Goal: Find specific page/section: Find specific page/section

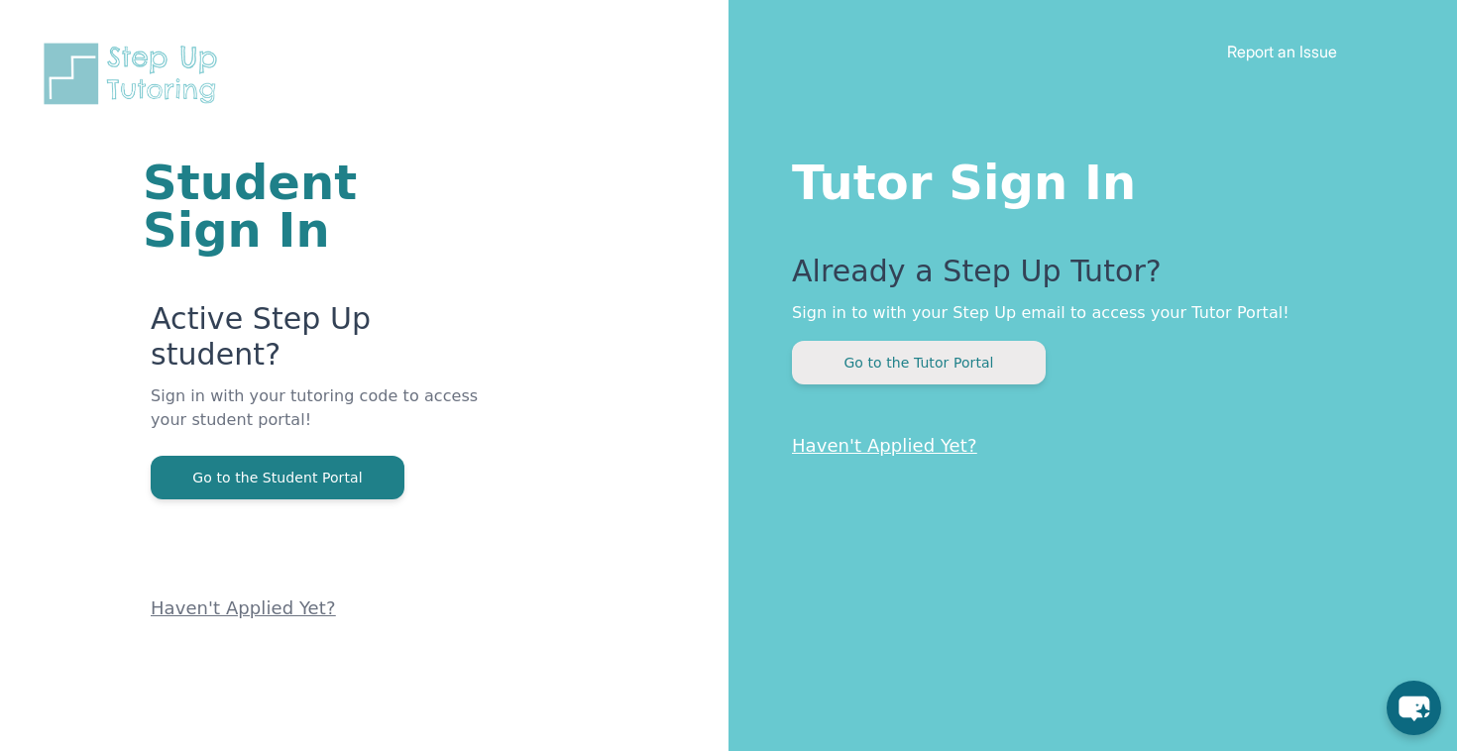
click at [841, 367] on button "Go to the Tutor Portal" at bounding box center [919, 363] width 254 height 44
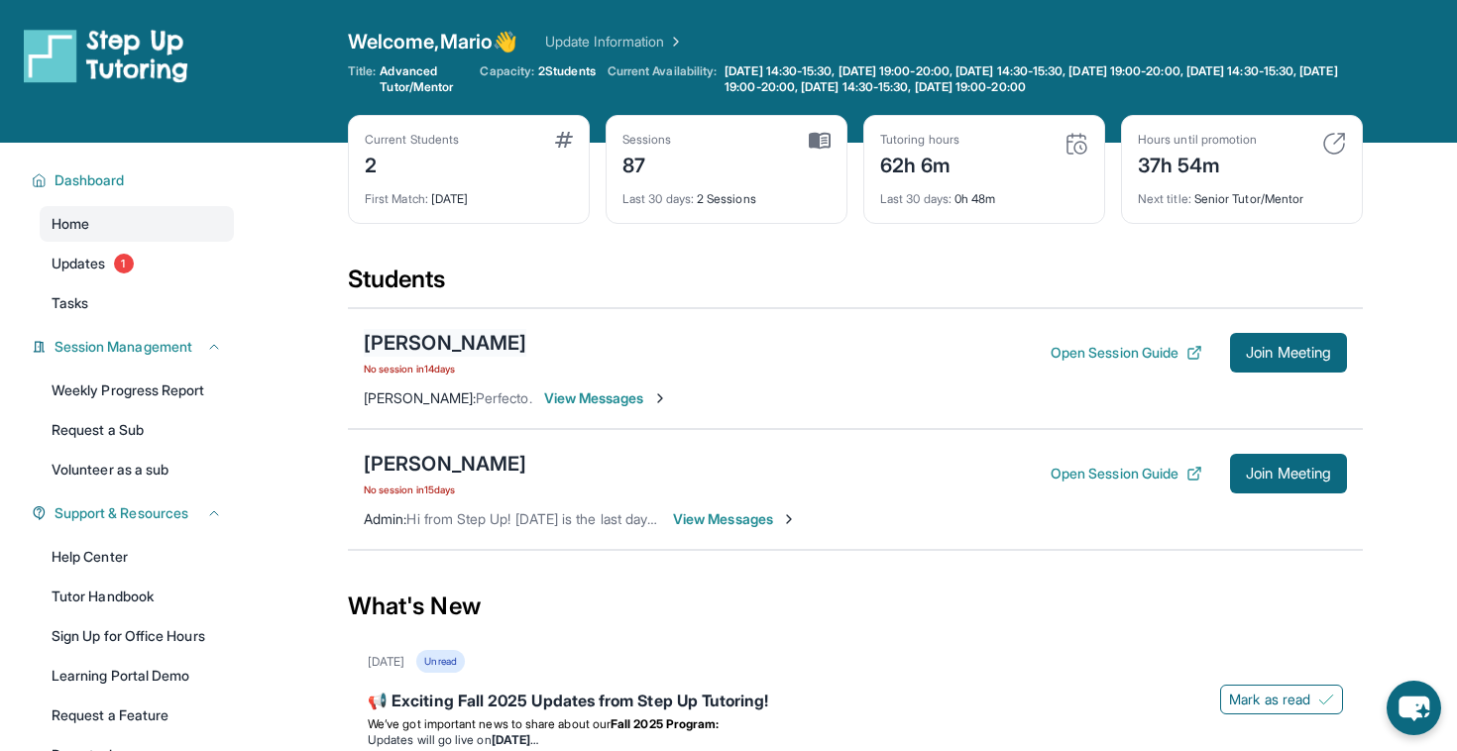
click at [494, 346] on div "[PERSON_NAME]" at bounding box center [445, 343] width 163 height 28
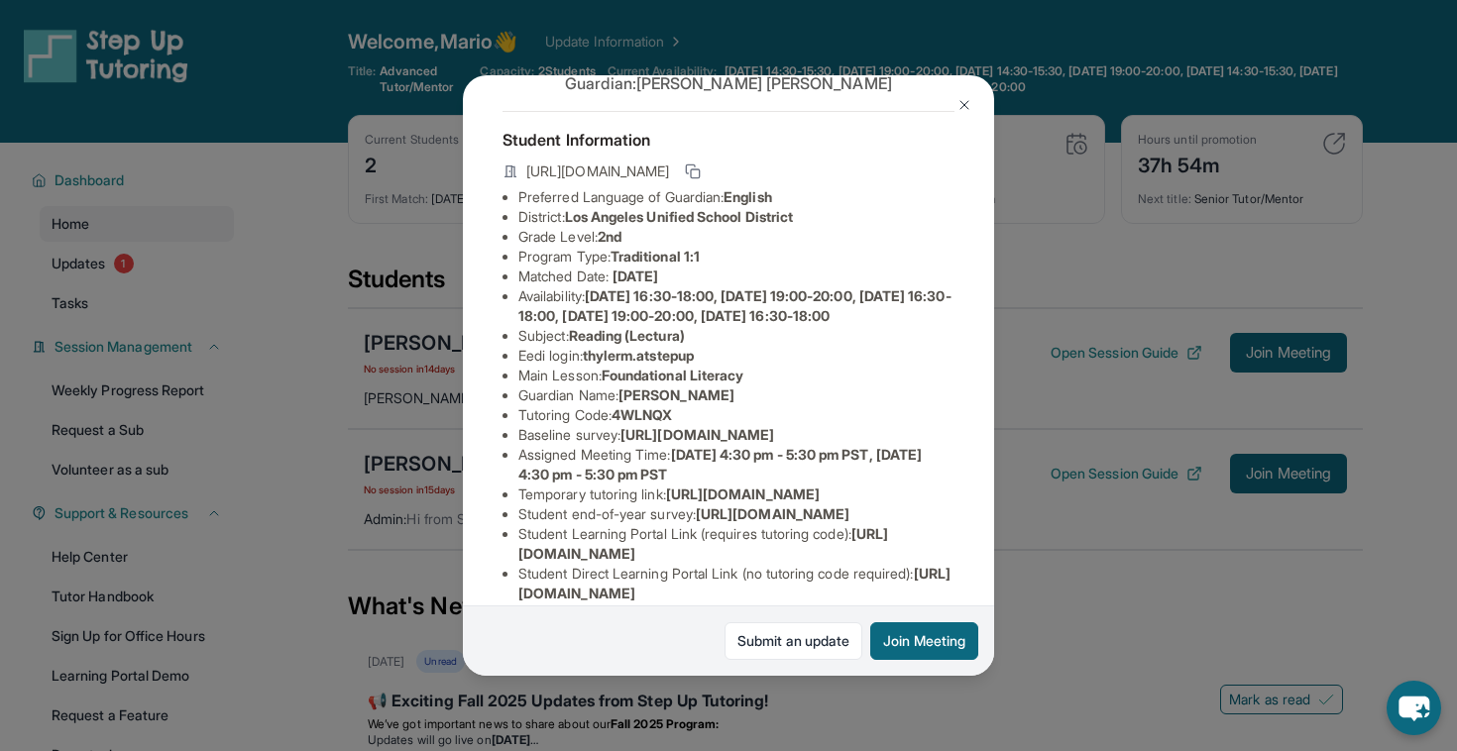
drag, startPoint x: 518, startPoint y: 373, endPoint x: 1003, endPoint y: 415, distance: 486.5
click at [1003, 415] on div "[PERSON_NAME] Guardian: [PERSON_NAME] Student Information [URL][DOMAIN_NAME] Pr…" at bounding box center [728, 375] width 1457 height 751
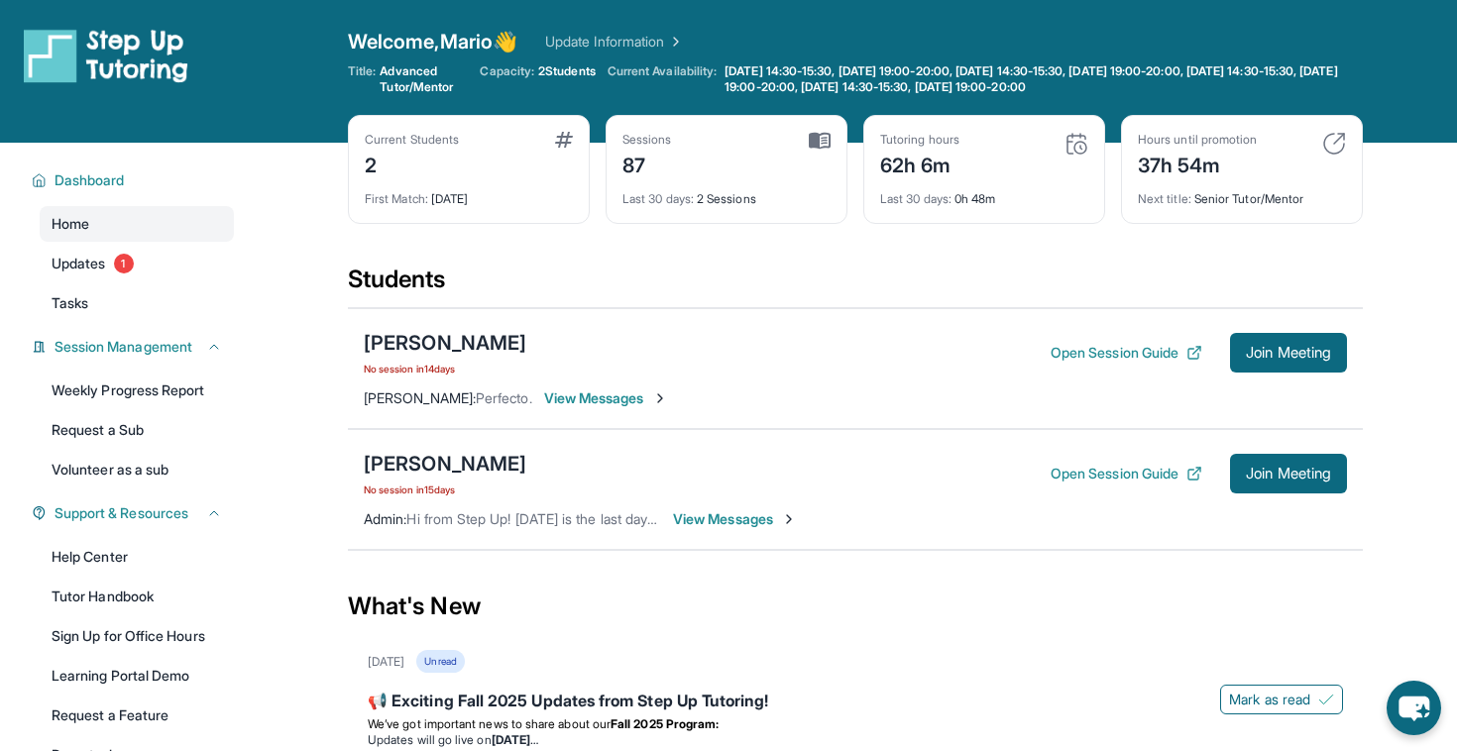
copy li "[URL][DOMAIN_NAME]"
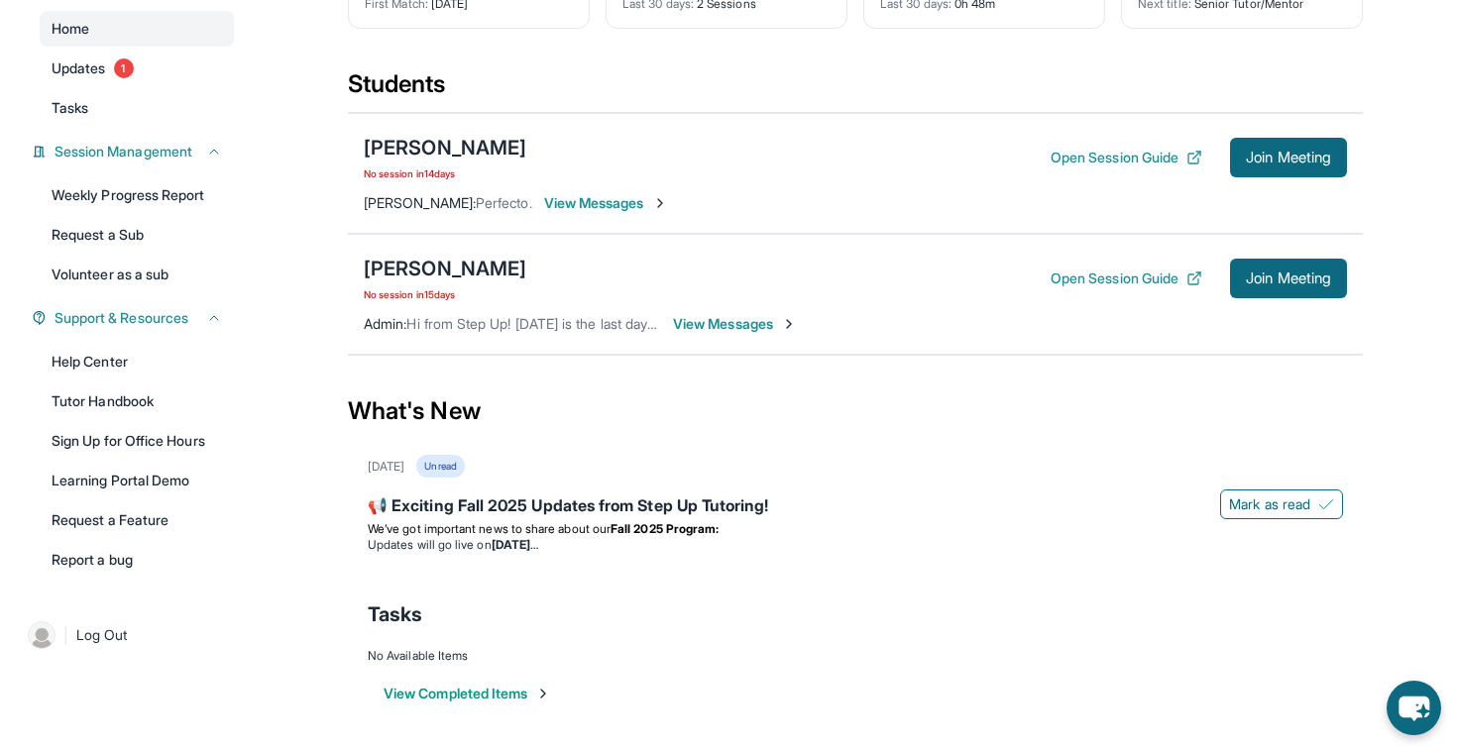
scroll to position [195, 0]
click at [648, 508] on div "📢 Exciting Fall 2025 Updates from Step Up Tutoring!" at bounding box center [855, 508] width 975 height 28
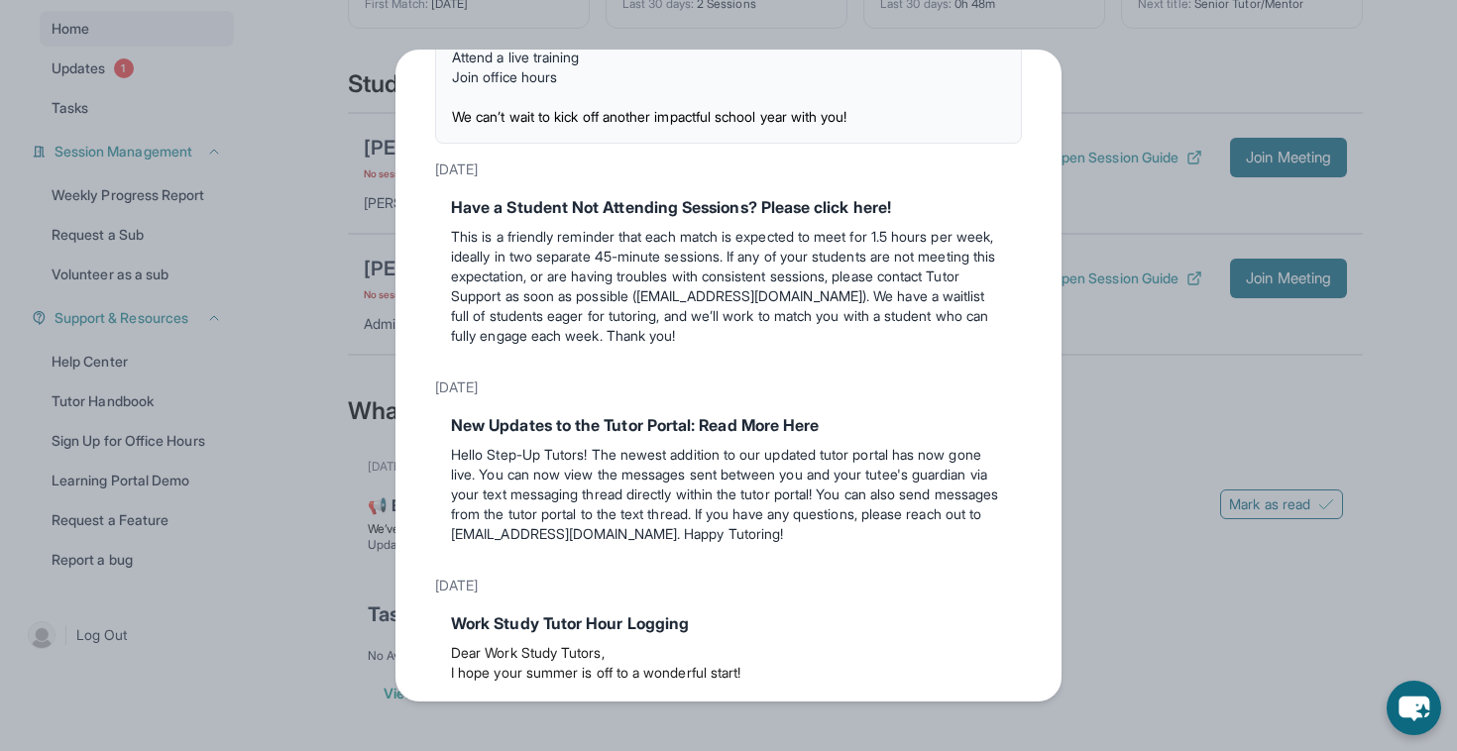
scroll to position [332, 0]
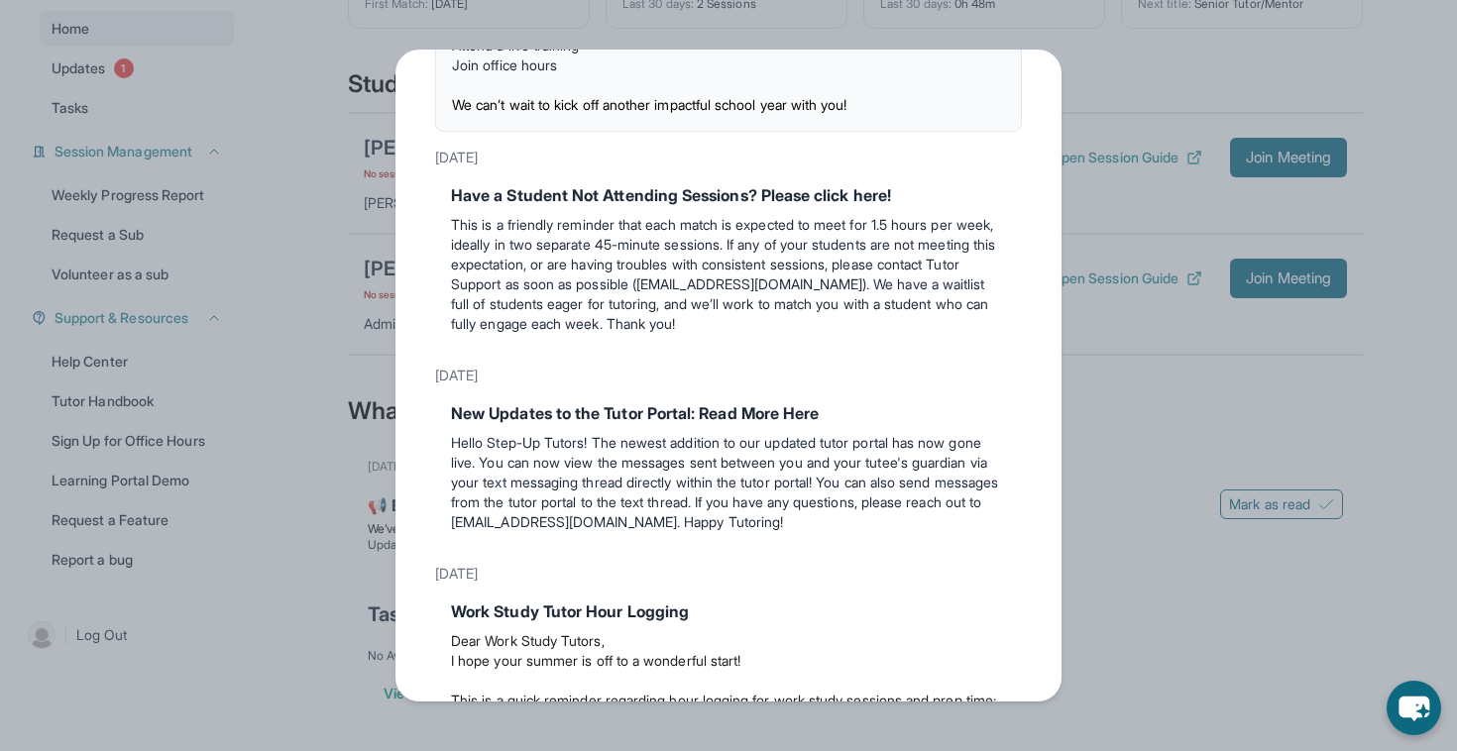
click at [1143, 390] on div "Updates [DATE] 📢 Exciting Fall 2025 Updates from Step Up Tutoring! We’ve got im…" at bounding box center [728, 375] width 1457 height 751
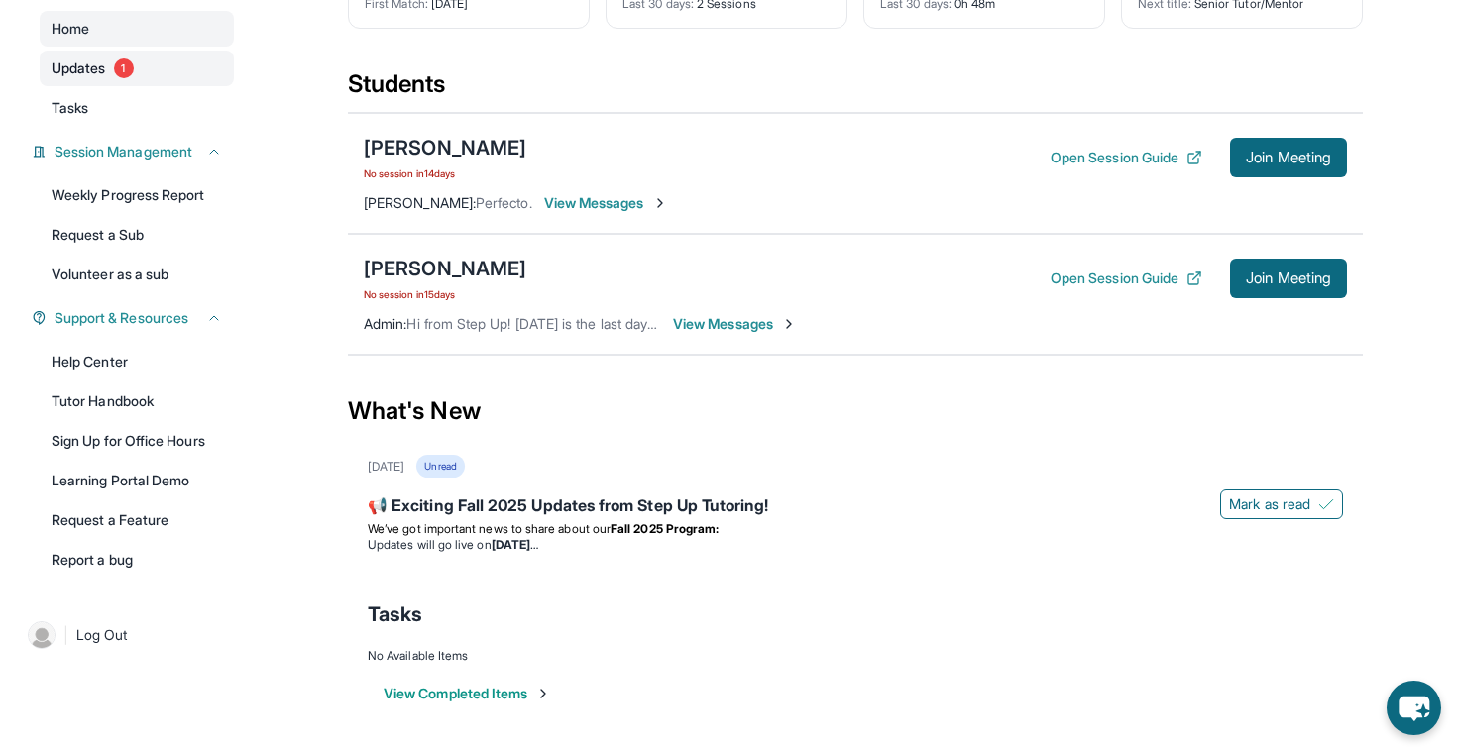
click at [163, 75] on link "Updates 1" at bounding box center [137, 69] width 194 height 36
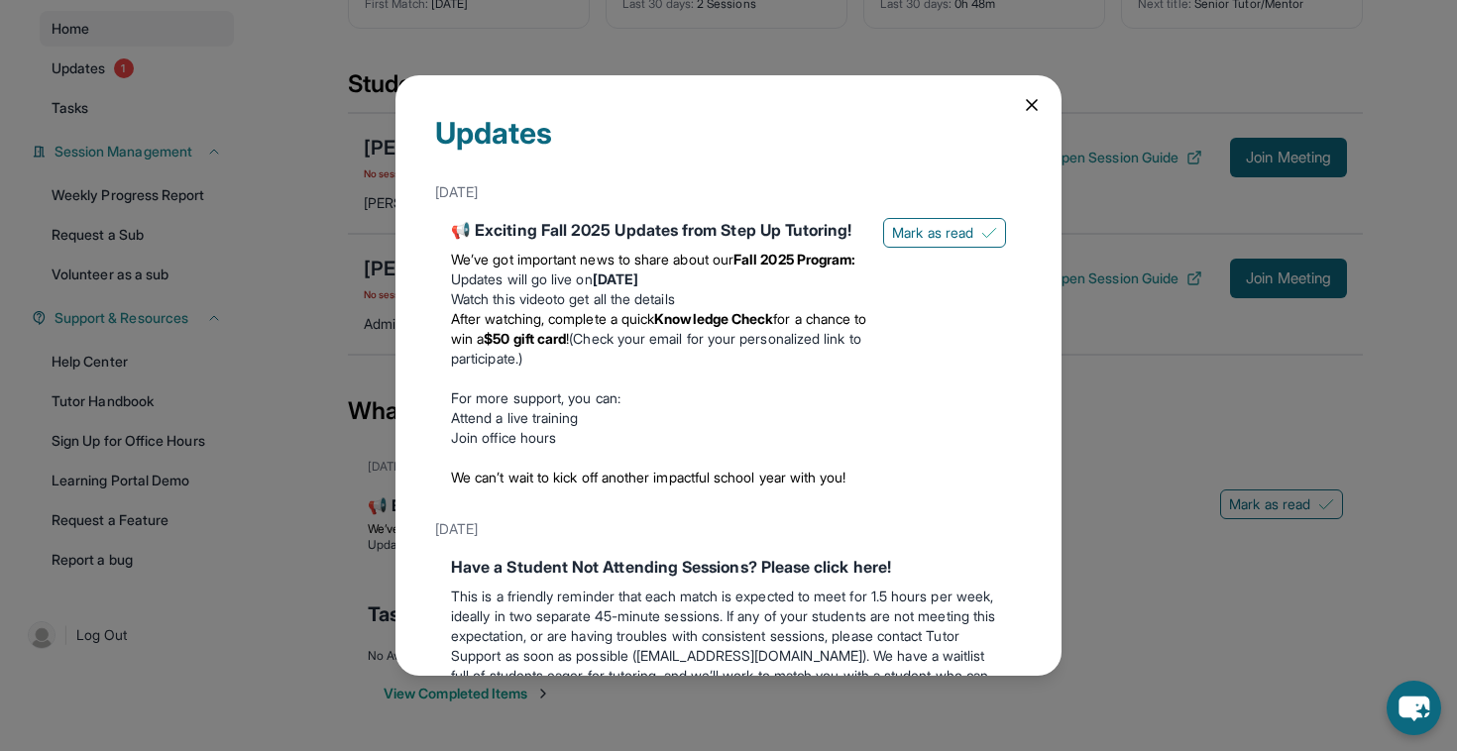
click at [1029, 112] on icon at bounding box center [1032, 105] width 20 height 20
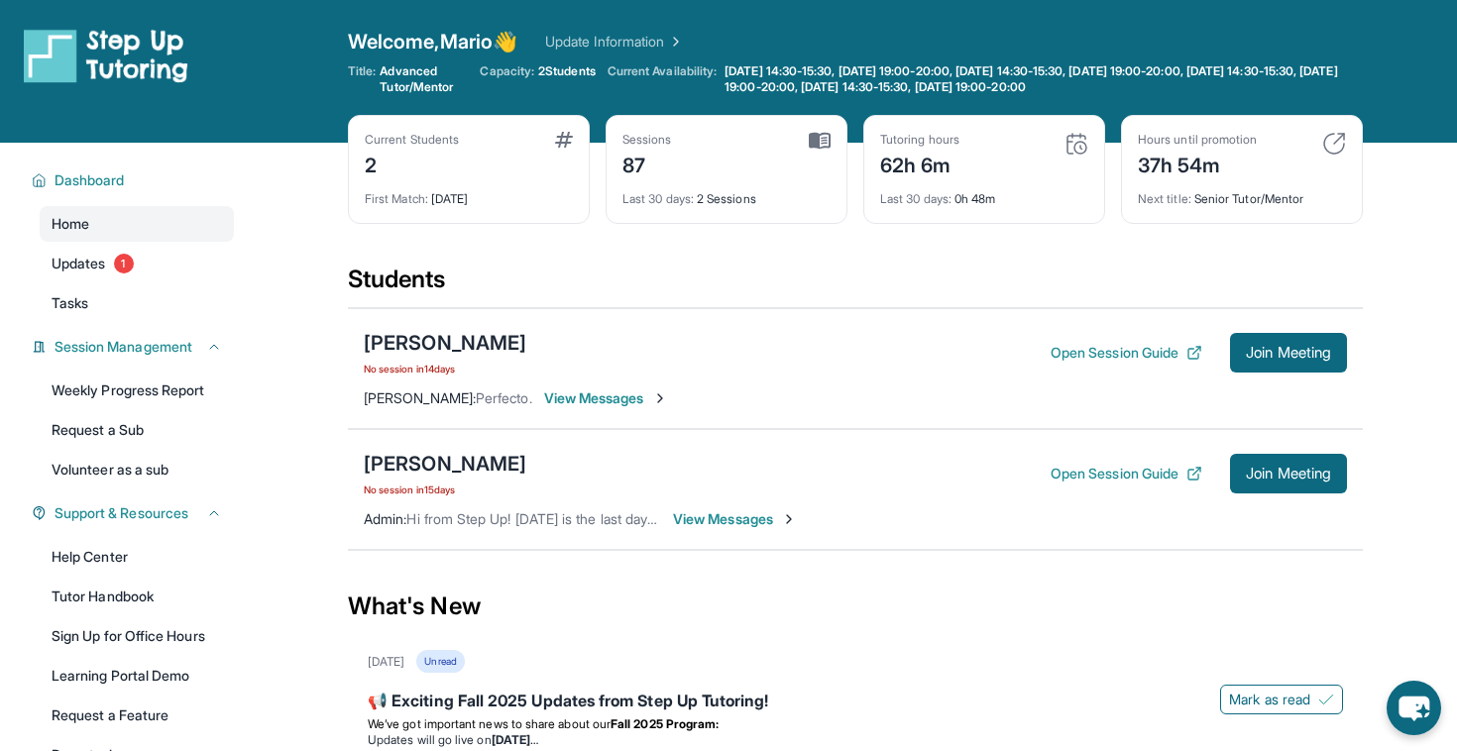
scroll to position [0, 0]
click at [1338, 153] on img at bounding box center [1334, 144] width 24 height 24
click at [838, 261] on div "Current Students 2 First Match : [DATE] Sessions 87 Last 30 days : 2 Sessions T…" at bounding box center [855, 189] width 1015 height 149
click at [1287, 352] on span "Join Meeting" at bounding box center [1288, 353] width 85 height 12
